Goal: Transaction & Acquisition: Download file/media

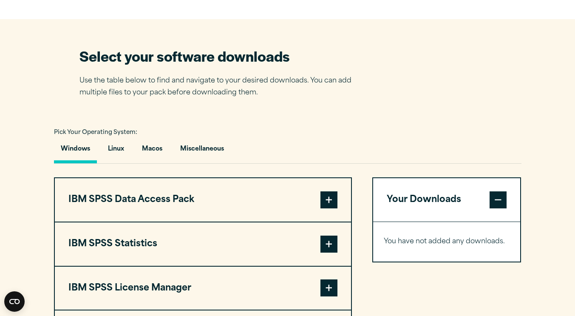
scroll to position [510, 0]
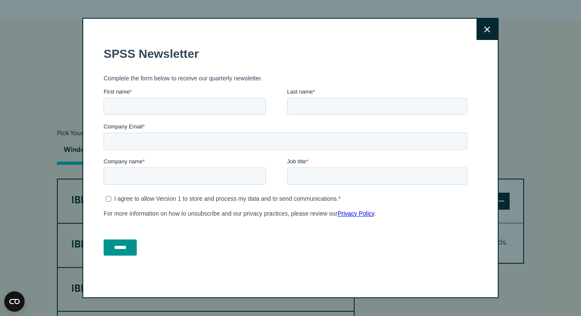
click at [480, 29] on button "Close" at bounding box center [487, 29] width 21 height 21
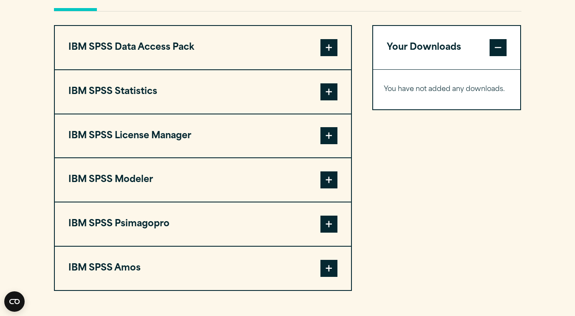
scroll to position [680, 0]
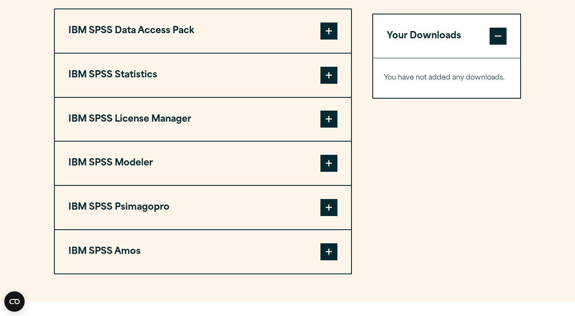
click at [333, 31] on span at bounding box center [328, 31] width 17 height 17
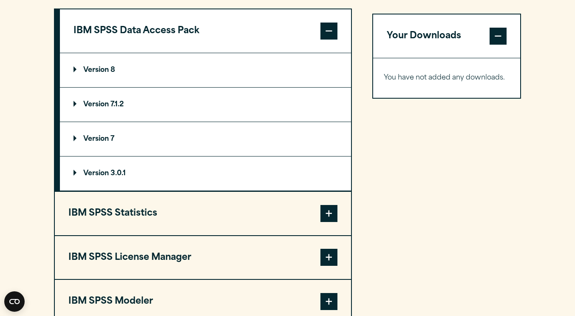
click at [333, 31] on span at bounding box center [328, 31] width 17 height 17
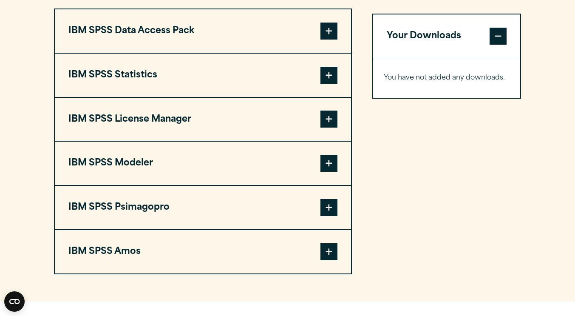
click at [335, 79] on span at bounding box center [328, 75] width 17 height 17
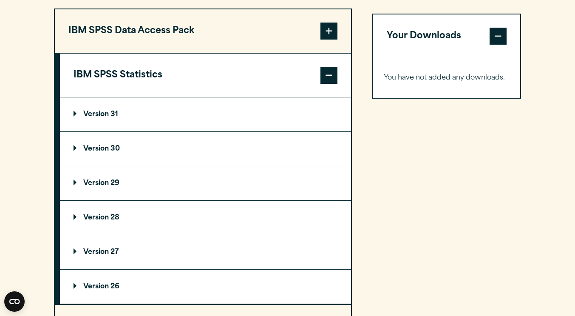
click at [114, 181] on p "Version 29" at bounding box center [96, 183] width 46 height 7
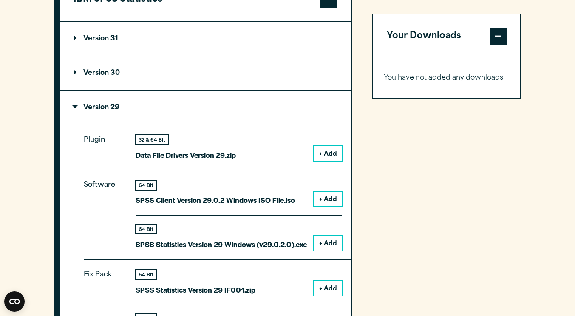
scroll to position [765, 0]
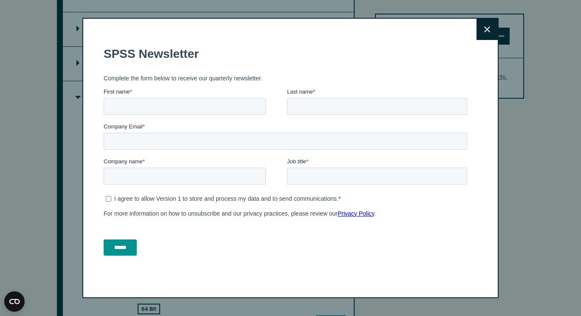
click at [481, 31] on button "Close" at bounding box center [487, 29] width 21 height 21
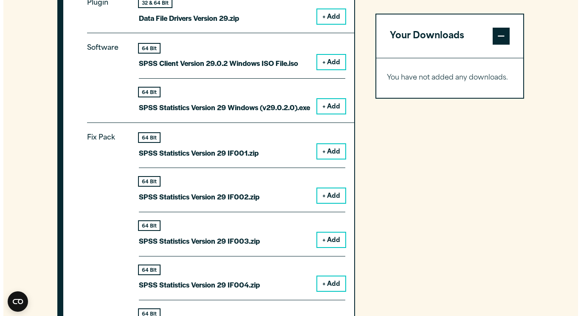
scroll to position [850, 0]
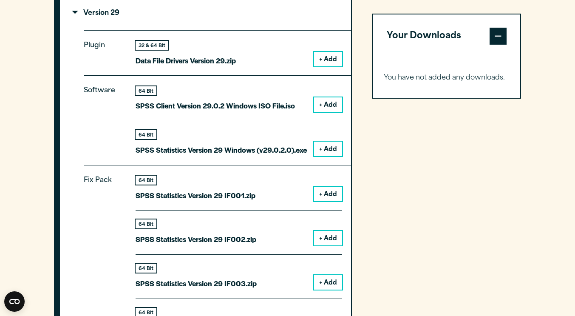
click at [331, 146] on button "+ Add" at bounding box center [328, 148] width 28 height 14
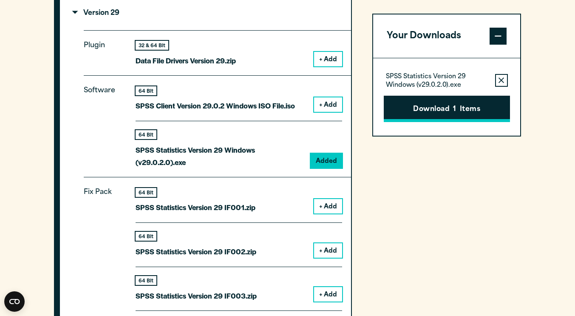
click at [437, 110] on button "Download 1 Items" at bounding box center [447, 109] width 126 height 26
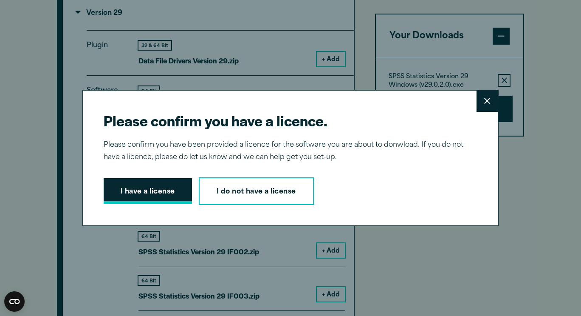
click at [148, 194] on button "I have a license" at bounding box center [148, 191] width 88 height 26
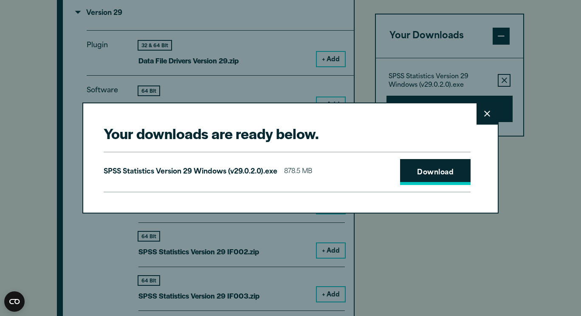
click at [432, 170] on link "Download" at bounding box center [435, 172] width 71 height 26
click at [431, 170] on link "Download" at bounding box center [435, 172] width 71 height 26
